Goal: Task Accomplishment & Management: Complete application form

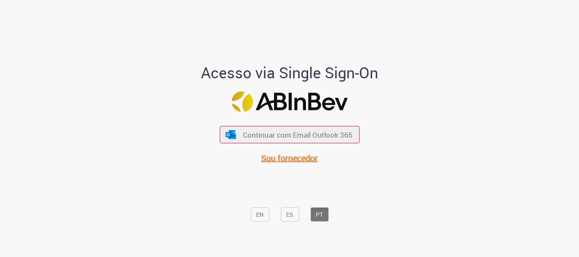
click at [291, 160] on span "Sou fornecedor" at bounding box center [289, 158] width 57 height 11
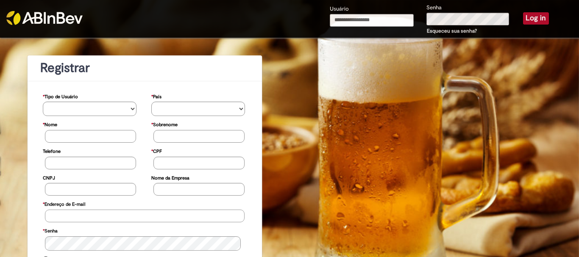
type input "**********"
click at [532, 19] on button "Log in" at bounding box center [536, 18] width 26 height 12
